Goal: Information Seeking & Learning: Learn about a topic

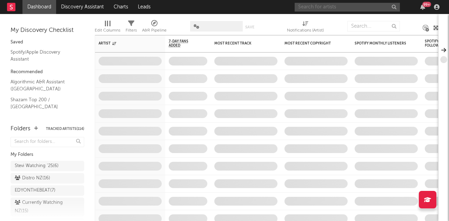
click at [349, 10] on input "text" at bounding box center [347, 7] width 105 height 9
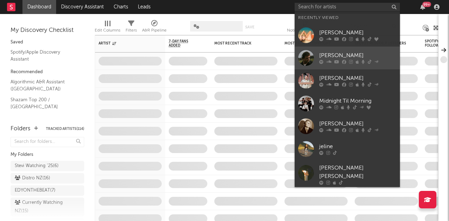
click at [330, 58] on div "[PERSON_NAME]" at bounding box center [357, 56] width 77 height 8
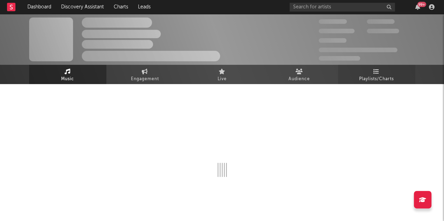
click at [370, 77] on span "Playlists/Charts" at bounding box center [376, 79] width 35 height 8
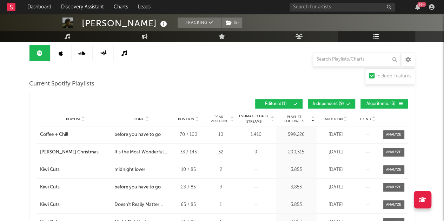
scroll to position [78, 0]
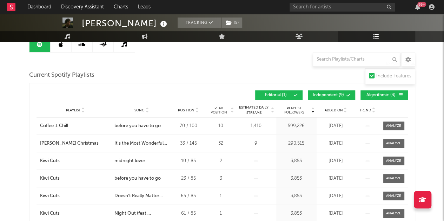
click at [325, 96] on span "Independent ( 9 )" at bounding box center [328, 95] width 32 height 4
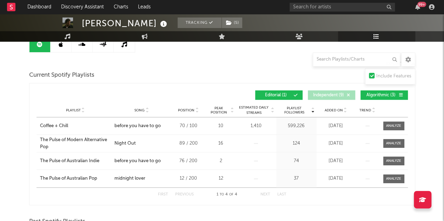
click at [374, 96] on span "Algorithmic ( 3 )" at bounding box center [381, 95] width 32 height 4
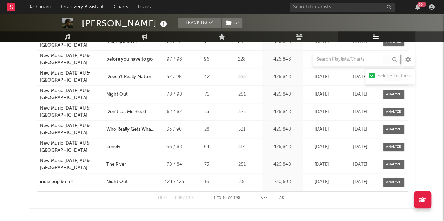
scroll to position [302, 0]
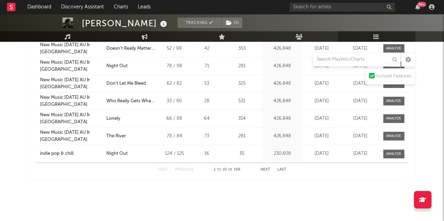
click at [264, 168] on button "Next" at bounding box center [265, 170] width 10 height 4
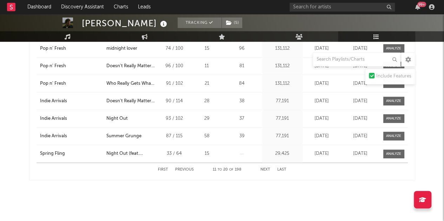
scroll to position [301, 0]
click at [263, 169] on button "Next" at bounding box center [265, 170] width 10 height 4
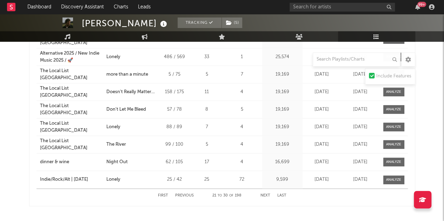
scroll to position [276, 0]
click at [267, 194] on button "Next" at bounding box center [265, 196] width 10 height 4
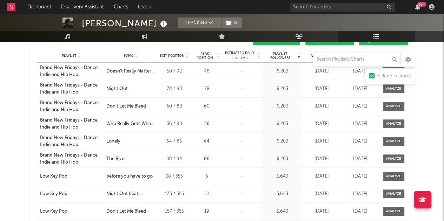
scroll to position [302, 0]
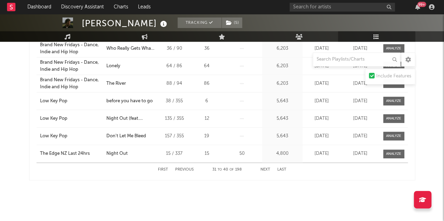
click at [268, 165] on div "First Previous 31 to 40 of 198 Next Last" at bounding box center [222, 170] width 128 height 14
click at [268, 166] on div "First Previous 31 to 40 of 198 Next Last" at bounding box center [222, 170] width 128 height 14
click at [264, 170] on button "Next" at bounding box center [265, 170] width 10 height 4
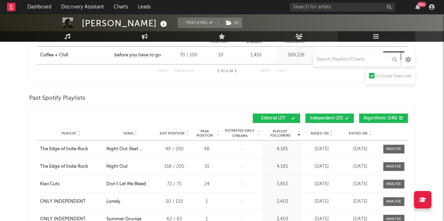
scroll to position [148, 0]
click at [319, 117] on span "Independent ( 25 )" at bounding box center [326, 119] width 33 height 4
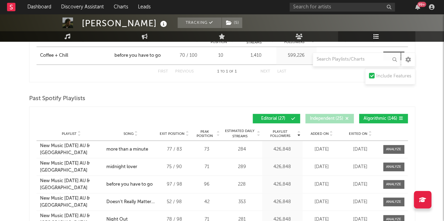
click at [370, 114] on button "Algorithmic ( 146 )" at bounding box center [383, 118] width 49 height 9
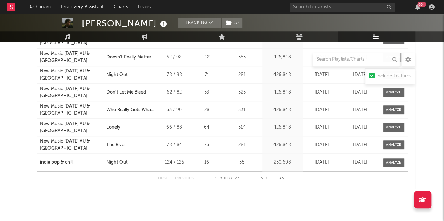
scroll to position [297, 0]
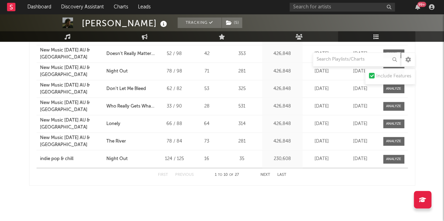
click at [266, 173] on button "Next" at bounding box center [265, 175] width 10 height 4
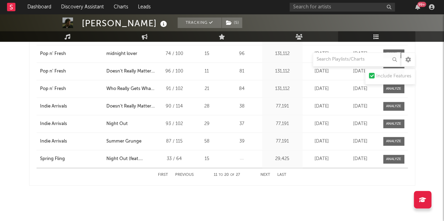
click at [266, 173] on button "Next" at bounding box center [265, 175] width 10 height 4
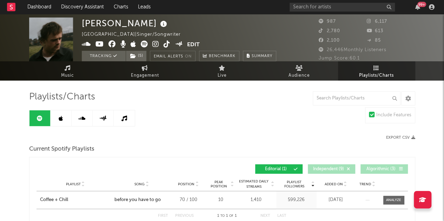
scroll to position [0, 0]
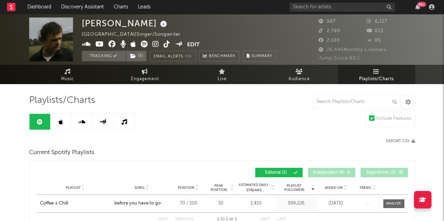
click at [64, 122] on link at bounding box center [61, 122] width 21 height 16
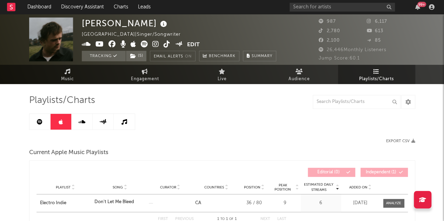
click at [93, 119] on link at bounding box center [103, 122] width 21 height 16
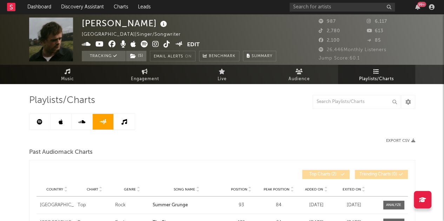
click at [117, 124] on link at bounding box center [124, 122] width 21 height 16
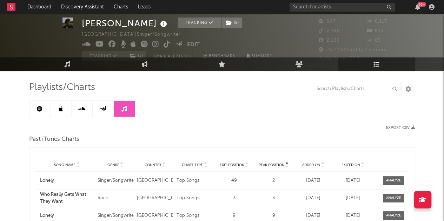
scroll to position [13, 0]
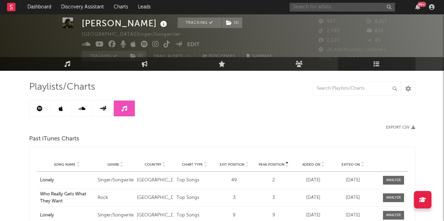
click at [326, 10] on input "text" at bounding box center [342, 7] width 105 height 9
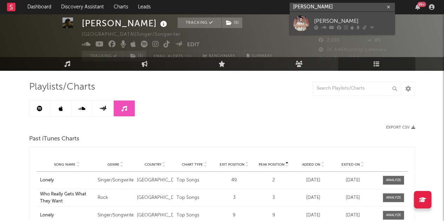
type input "[PERSON_NAME]"
click at [336, 21] on div "[PERSON_NAME]" at bounding box center [352, 21] width 77 height 8
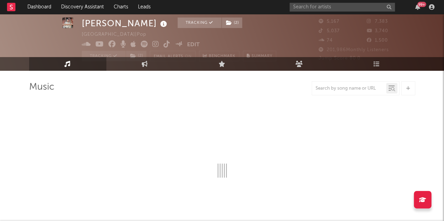
select select "6m"
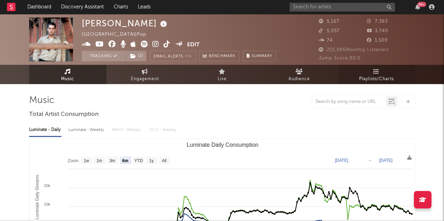
click at [359, 74] on link "Playlists/Charts" at bounding box center [376, 74] width 77 height 19
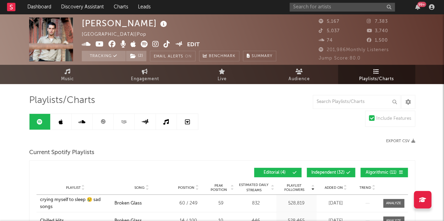
click at [123, 120] on icon at bounding box center [124, 121] width 8 height 5
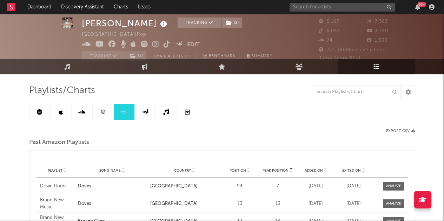
scroll to position [10, 0]
click at [164, 112] on icon at bounding box center [166, 112] width 6 height 6
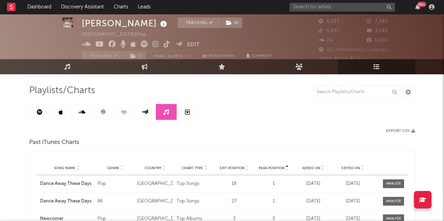
click at [186, 111] on icon at bounding box center [187, 112] width 5 height 6
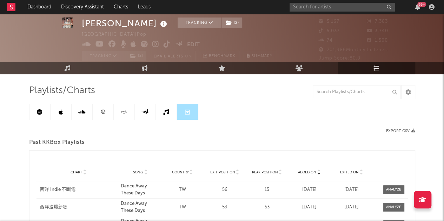
scroll to position [20, 0]
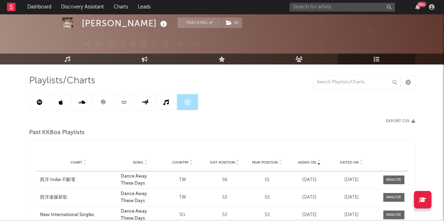
click at [165, 108] on link at bounding box center [166, 102] width 21 height 16
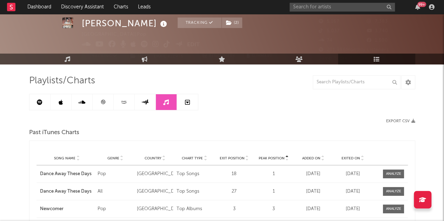
click at [146, 107] on link at bounding box center [145, 102] width 21 height 16
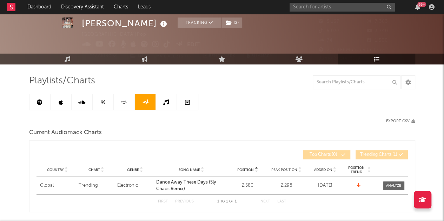
click at [122, 105] on link at bounding box center [124, 102] width 21 height 16
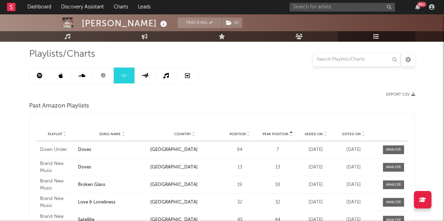
scroll to position [27, 0]
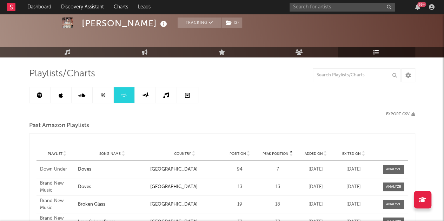
click at [101, 97] on icon at bounding box center [102, 95] width 5 height 5
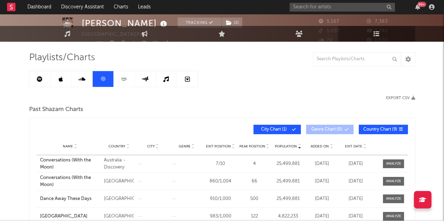
scroll to position [43, 0]
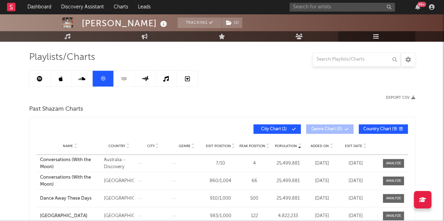
click at [79, 71] on link at bounding box center [82, 79] width 21 height 16
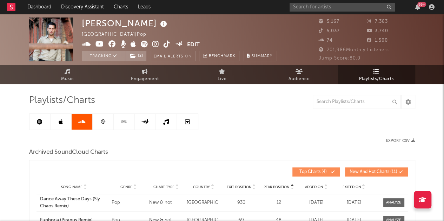
click at [57, 118] on link at bounding box center [61, 122] width 21 height 16
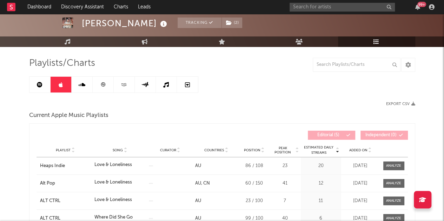
scroll to position [19, 0]
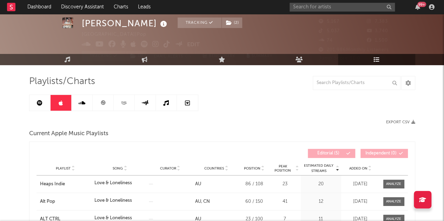
click at [45, 101] on link at bounding box center [39, 103] width 21 height 16
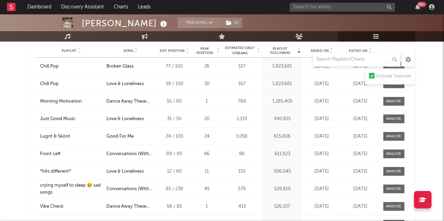
scroll to position [797, 0]
